Goal: Book appointment/travel/reservation

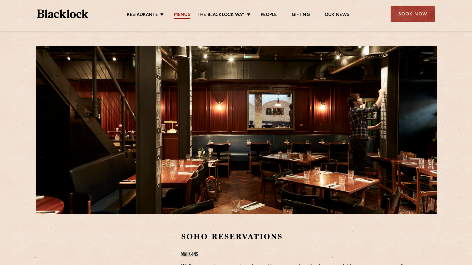
click at [187, 15] on link "Menus" at bounding box center [182, 15] width 16 height 7
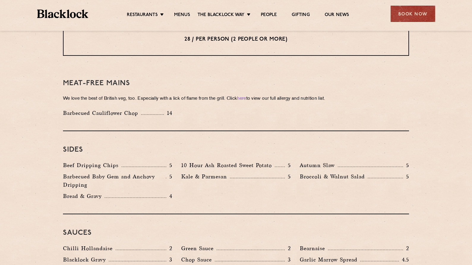
scroll to position [779, 0]
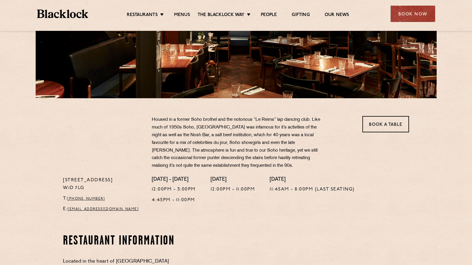
scroll to position [116, 0]
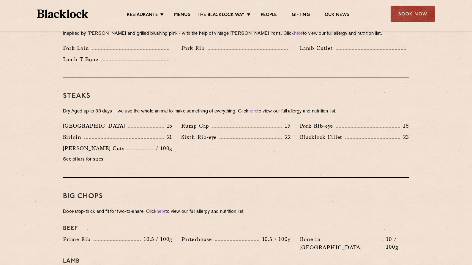
scroll to position [299, 0]
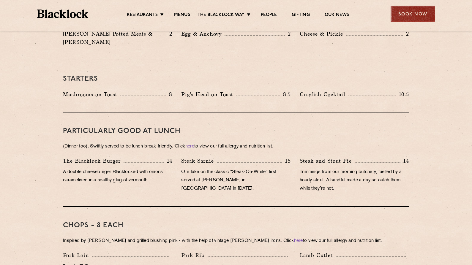
click at [408, 17] on div "Book Now" at bounding box center [413, 14] width 45 height 16
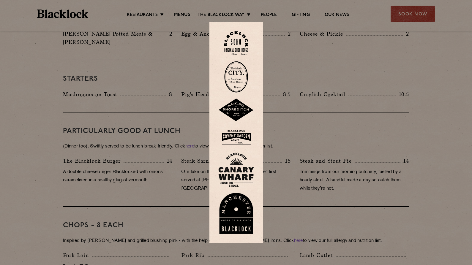
click at [245, 136] on img at bounding box center [237, 137] width 36 height 19
